Goal: Register for event/course

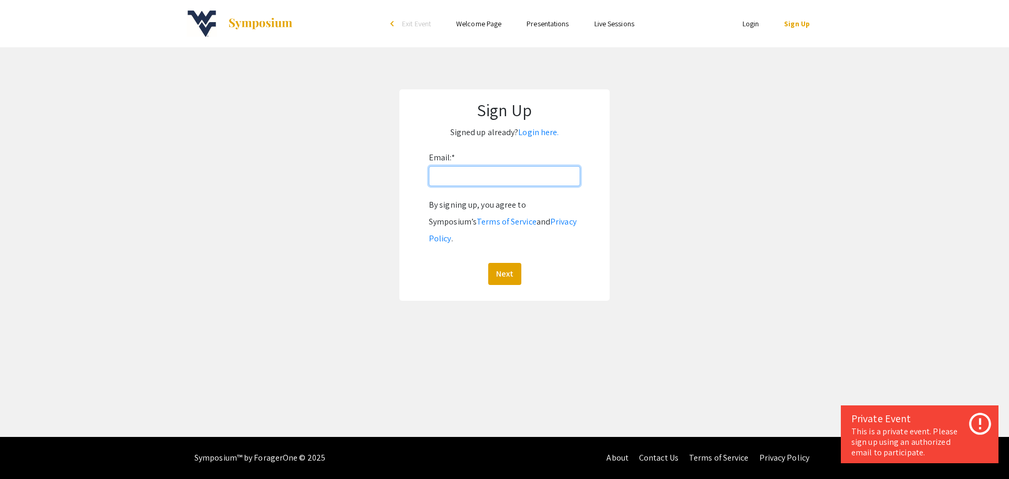
click at [487, 176] on input "Email: *" at bounding box center [504, 176] width 151 height 20
type input "jps00034@mix.wvu.edu"
click at [505, 267] on button "Next" at bounding box center [504, 274] width 33 height 22
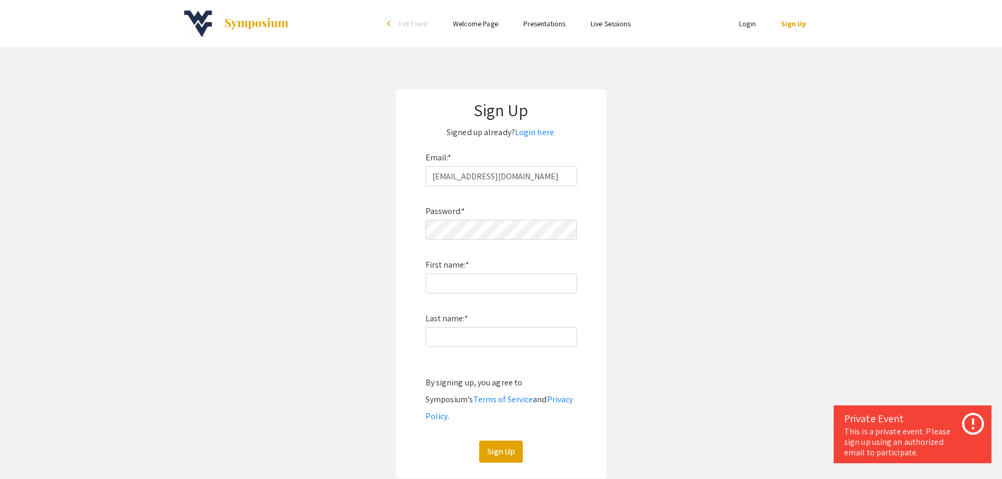
drag, startPoint x: 320, startPoint y: 221, endPoint x: 310, endPoint y: 218, distance: 10.6
click at [320, 221] on app-signup "Sign Up Signed up already? Login here. Email: * jps00034@mix.wvu.edu Password: …" at bounding box center [501, 283] width 1002 height 389
click at [543, 24] on link "Presentations" at bounding box center [544, 23] width 42 height 9
